Goal: Task Accomplishment & Management: Use online tool/utility

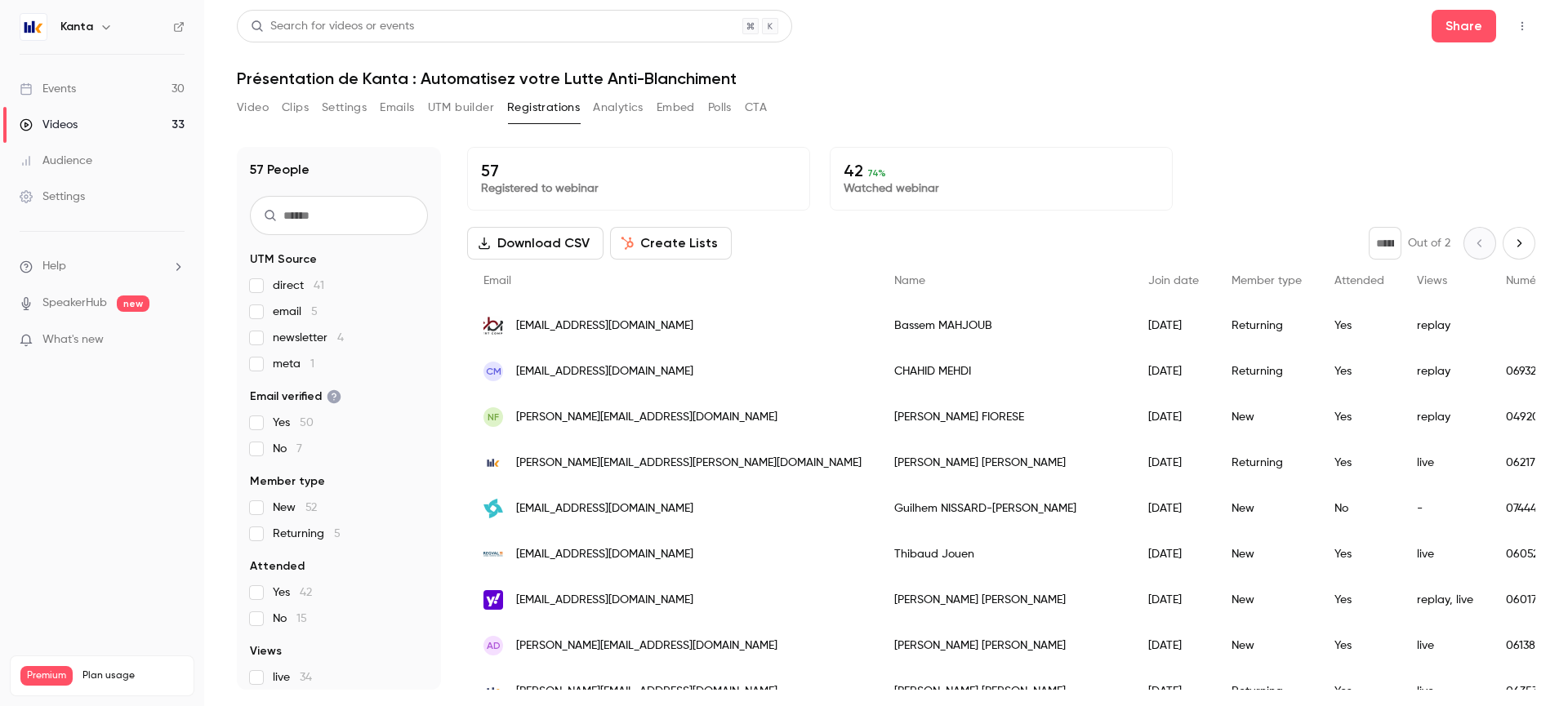
click at [99, 85] on link "Events 30" at bounding box center [102, 89] width 204 height 36
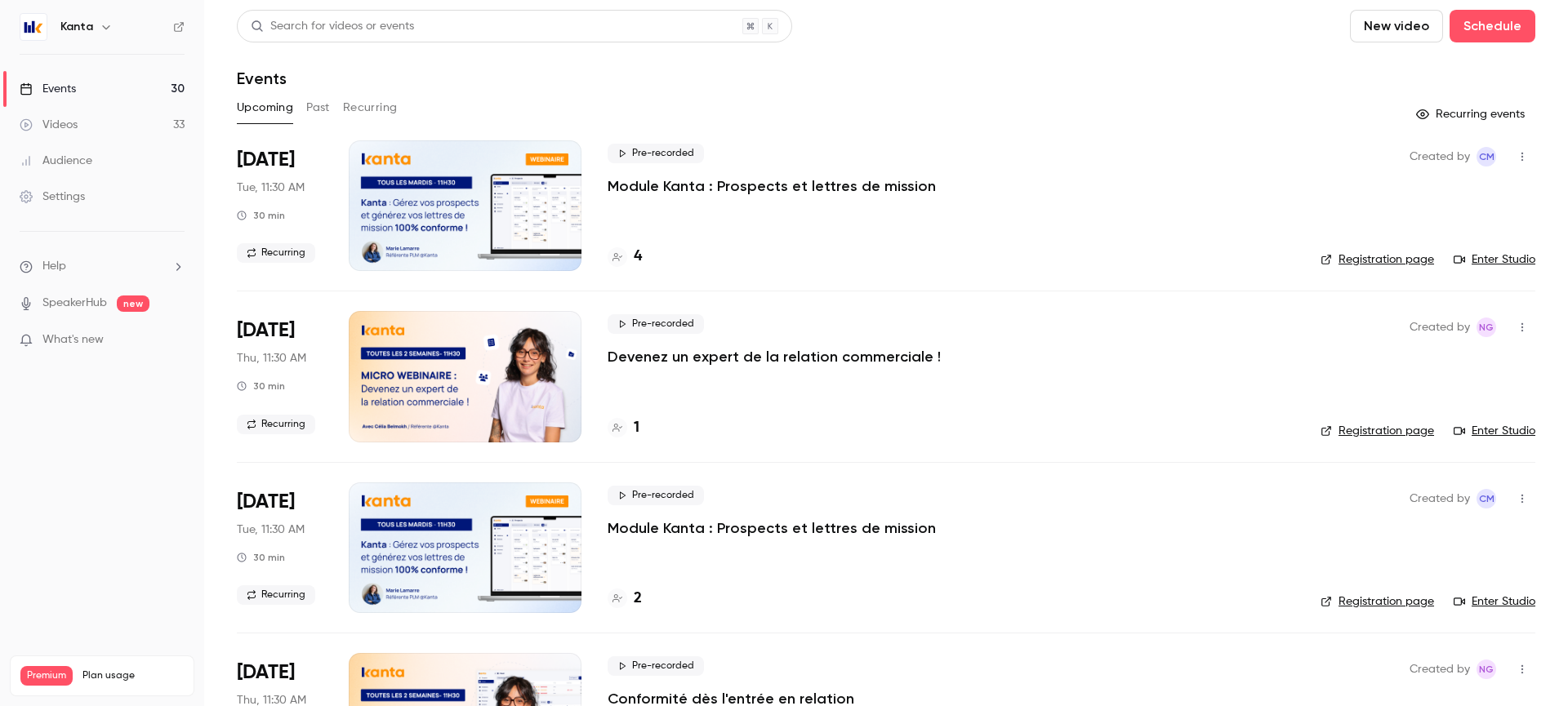
click at [482, 185] on div at bounding box center [464, 205] width 232 height 131
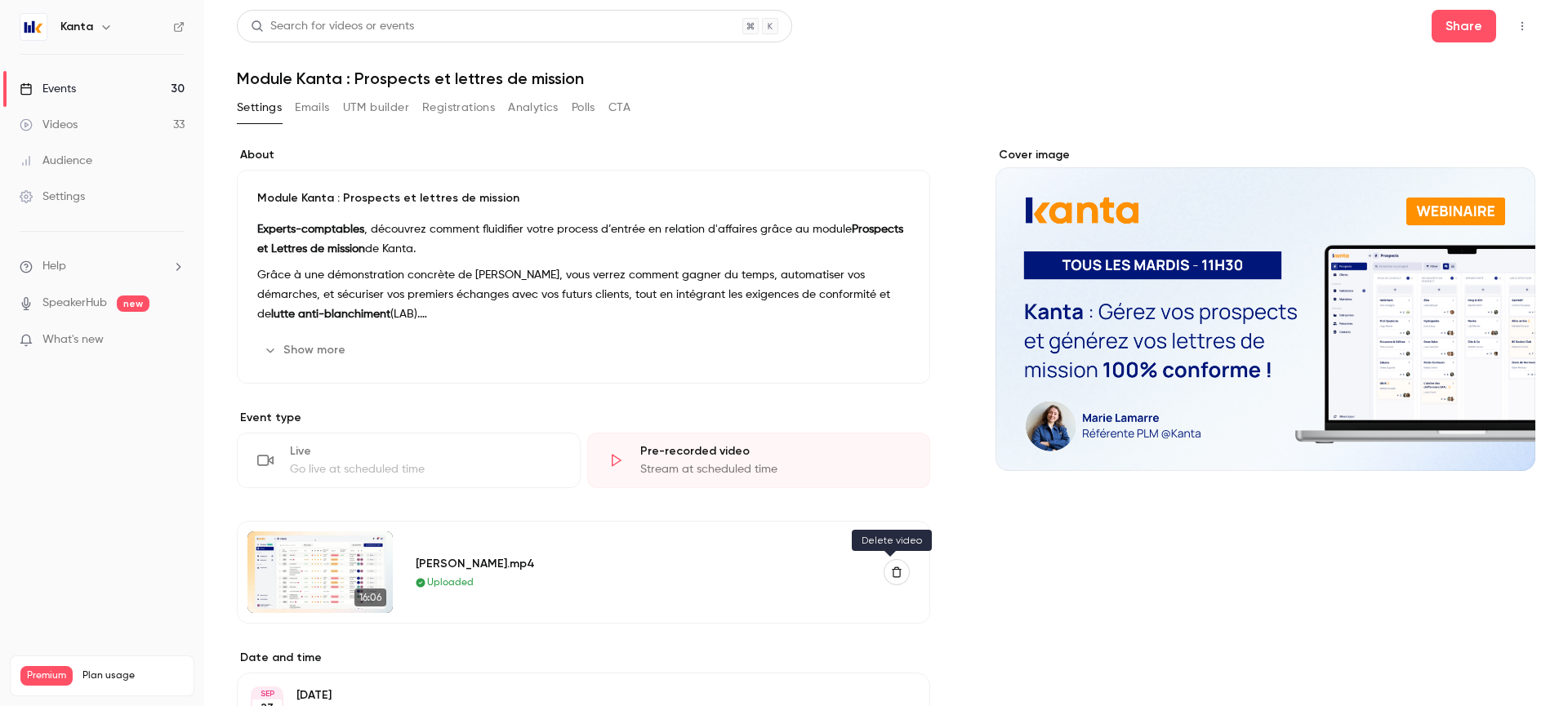
click at [892, 572] on icon "button" at bounding box center [896, 572] width 11 height 11
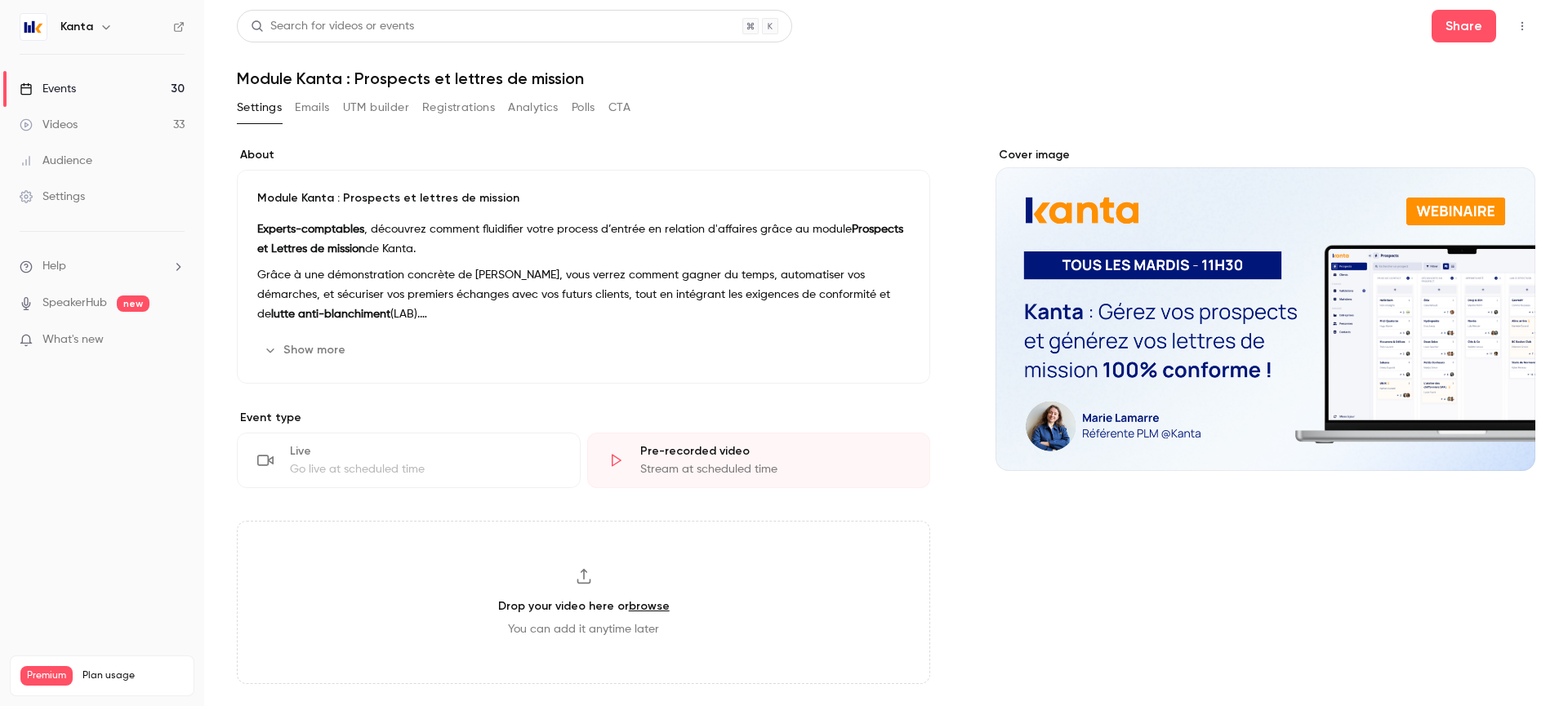
click at [397, 461] on div "Go live at scheduled time" at bounding box center [425, 469] width 270 height 17
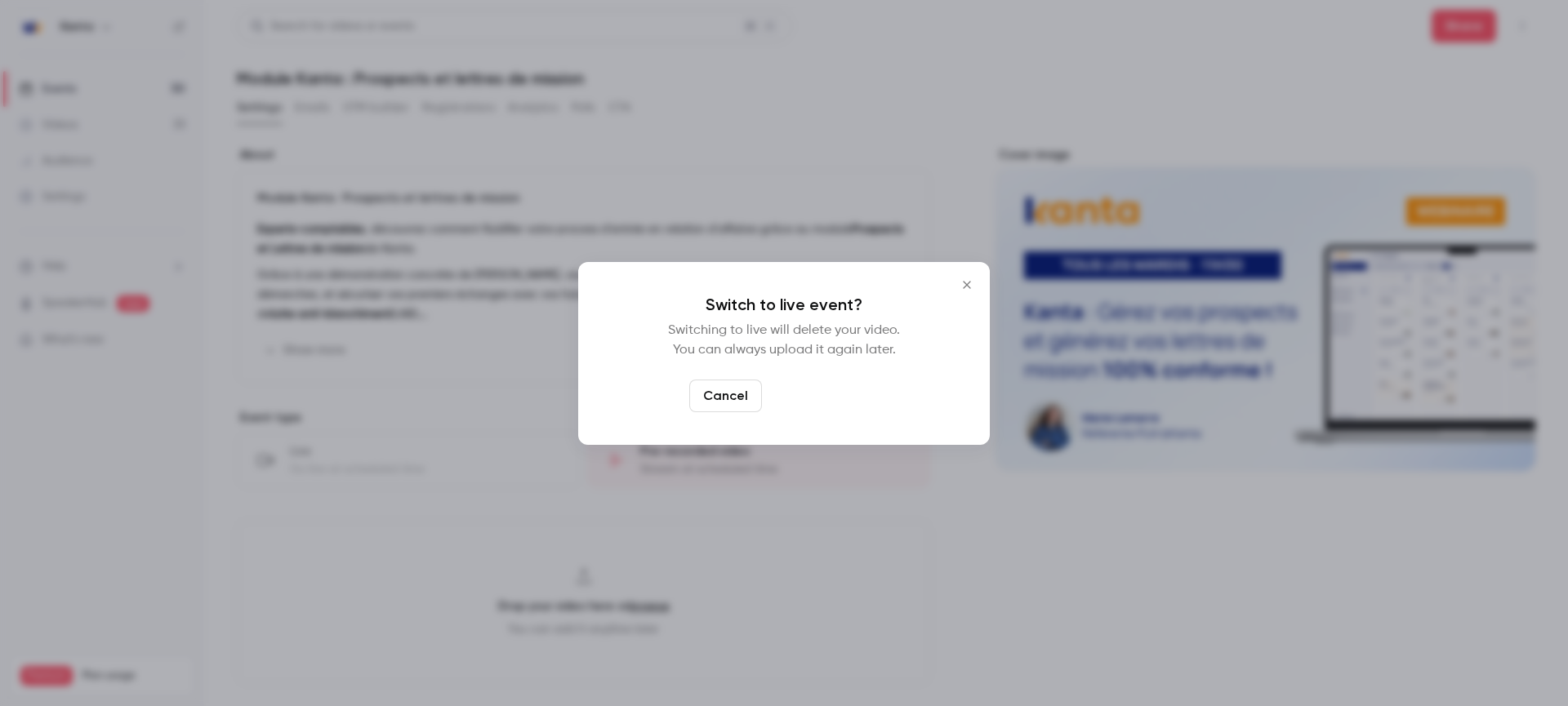
click at [849, 397] on button "Switch to live" at bounding box center [824, 396] width 111 height 33
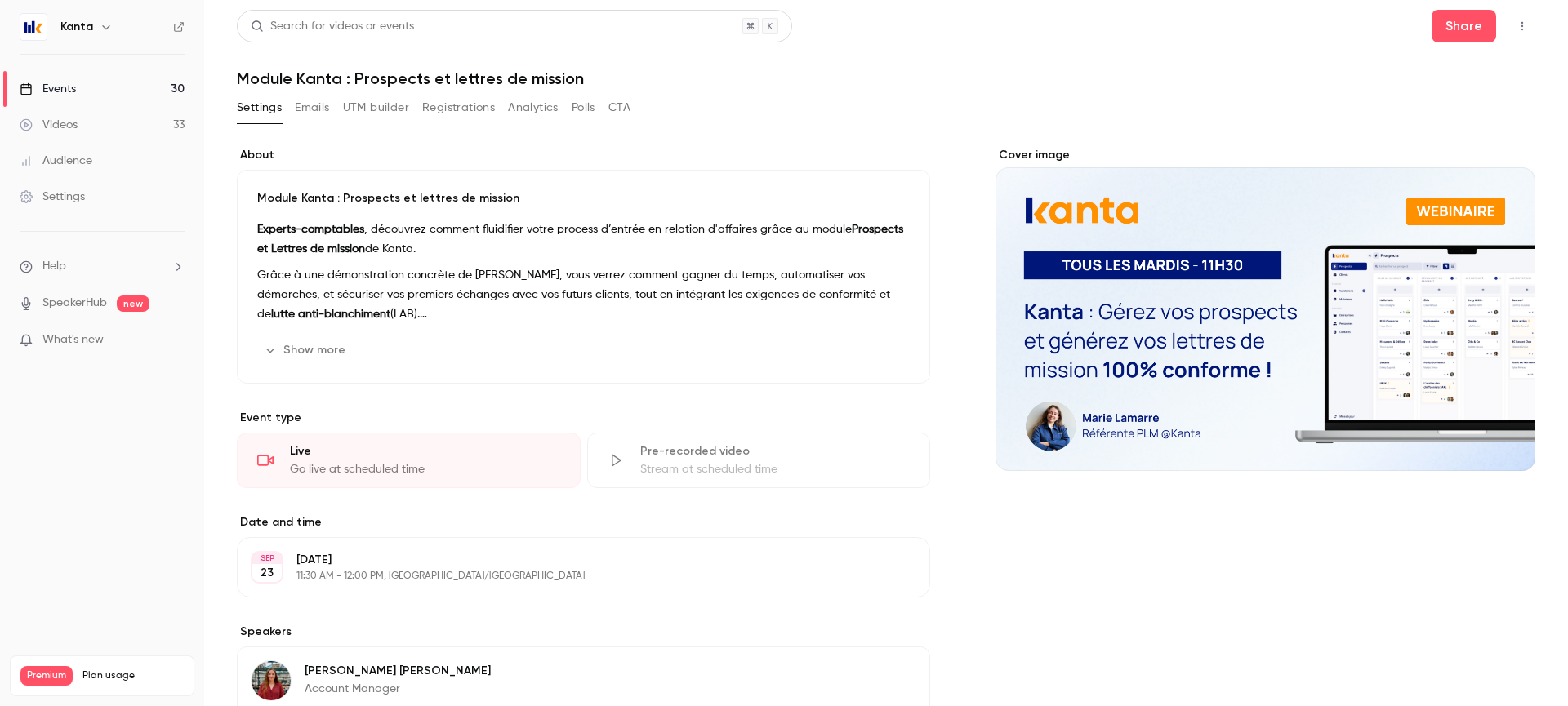
click at [158, 89] on link "Events 30" at bounding box center [102, 89] width 204 height 36
